Goal: Task Accomplishment & Management: Use online tool/utility

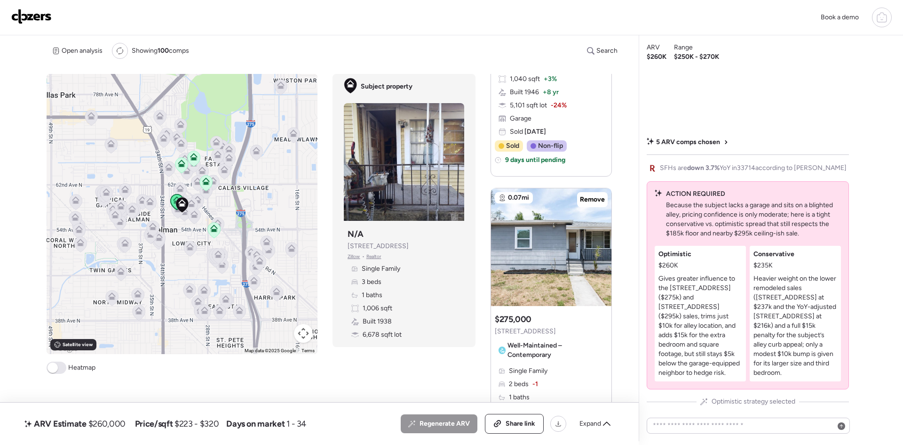
scroll to position [251, 0]
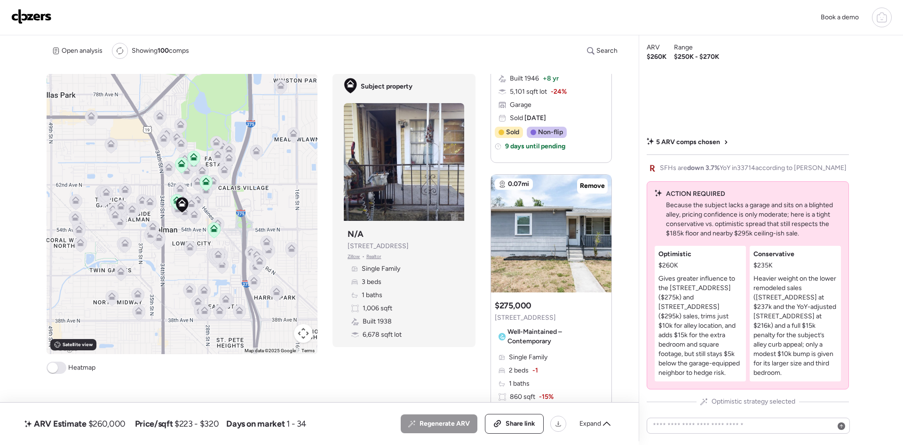
click at [28, 8] on div "Book a demo" at bounding box center [451, 18] width 881 height 20
click at [27, 11] on img at bounding box center [31, 16] width 40 height 15
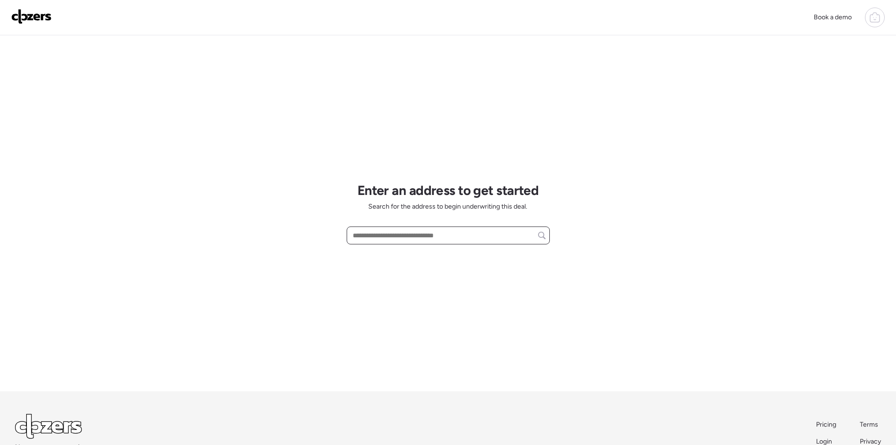
click at [388, 236] on input "text" at bounding box center [448, 235] width 195 height 13
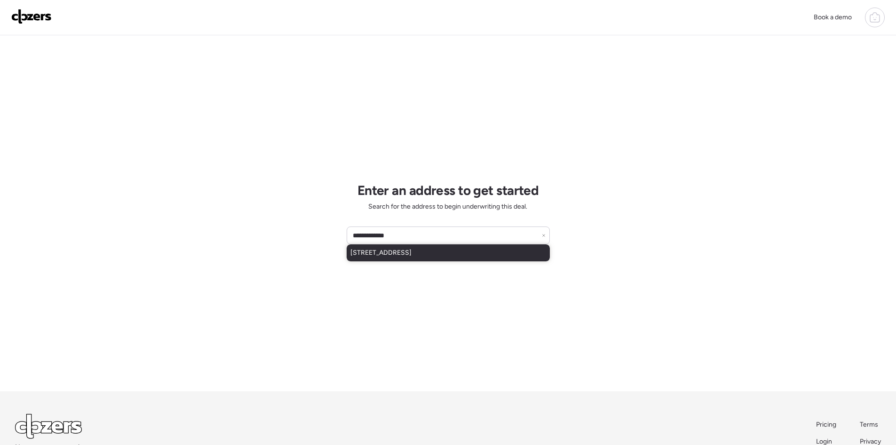
click at [412, 253] on span "[STREET_ADDRESS]" at bounding box center [380, 252] width 61 height 9
type input "**********"
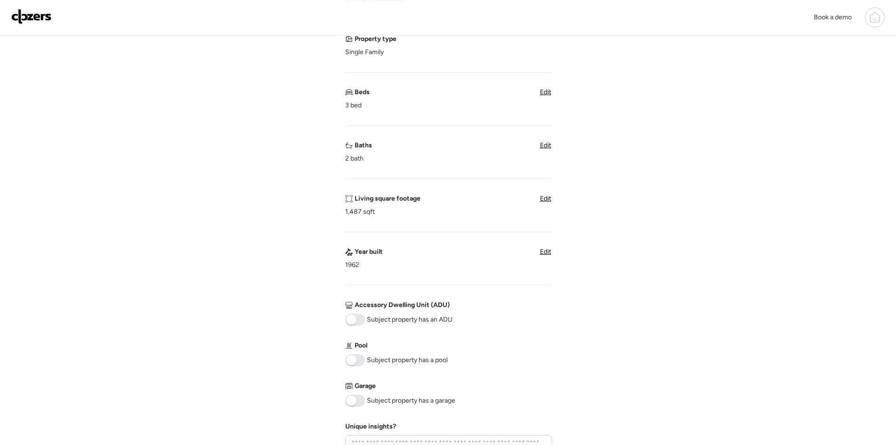
scroll to position [188, 0]
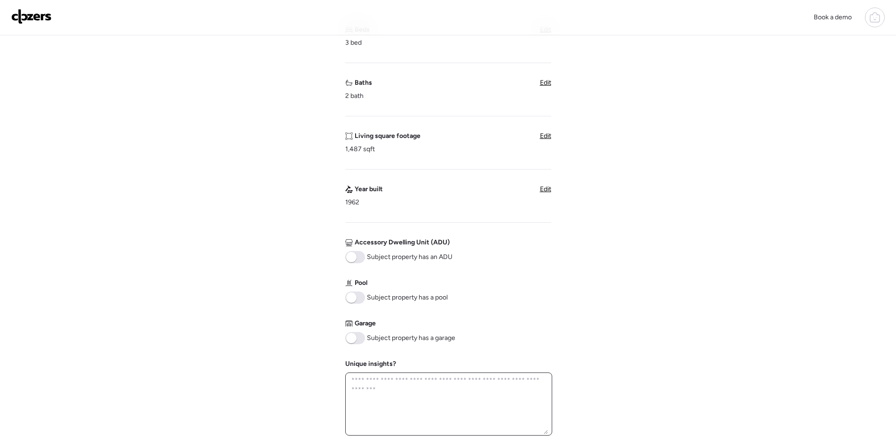
click at [476, 403] on textarea at bounding box center [448, 403] width 198 height 60
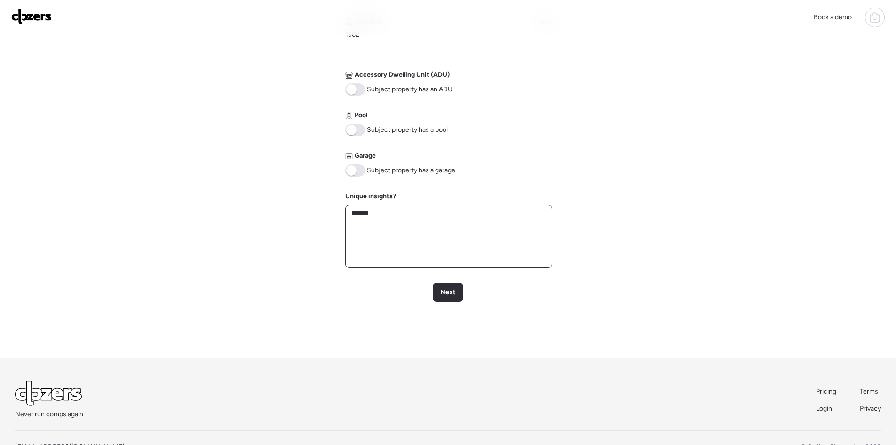
scroll to position [376, 0]
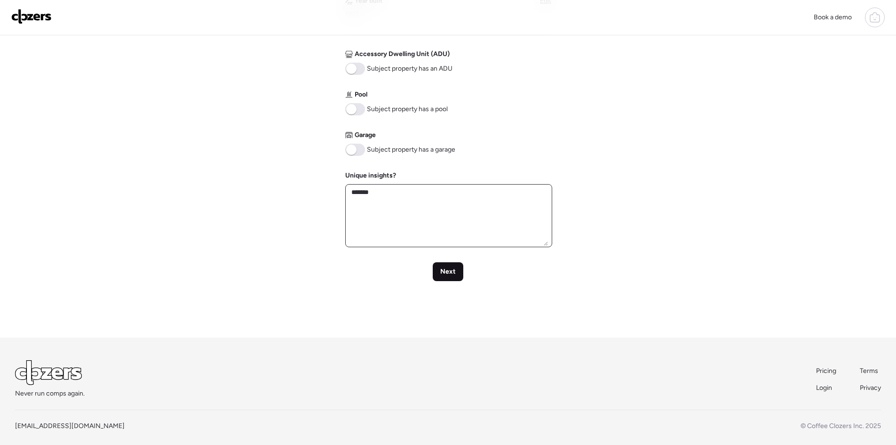
type textarea "*******"
click at [444, 270] on span "Next" at bounding box center [448, 271] width 16 height 9
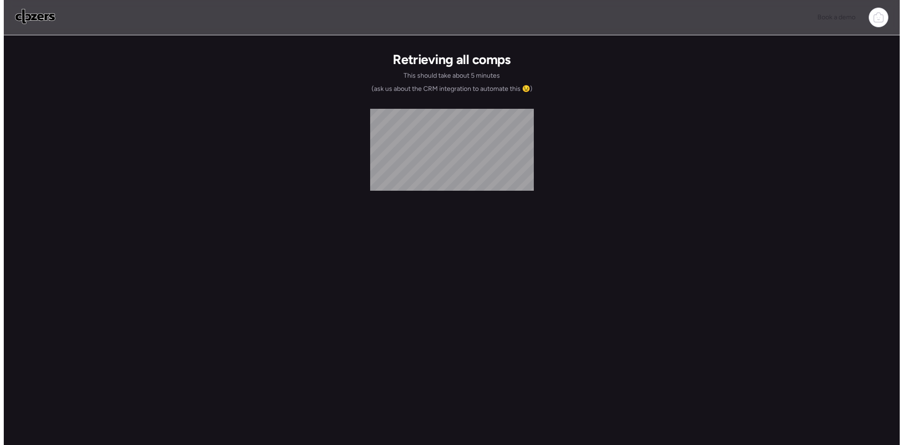
scroll to position [0, 0]
